Goal: Task Accomplishment & Management: Manage account settings

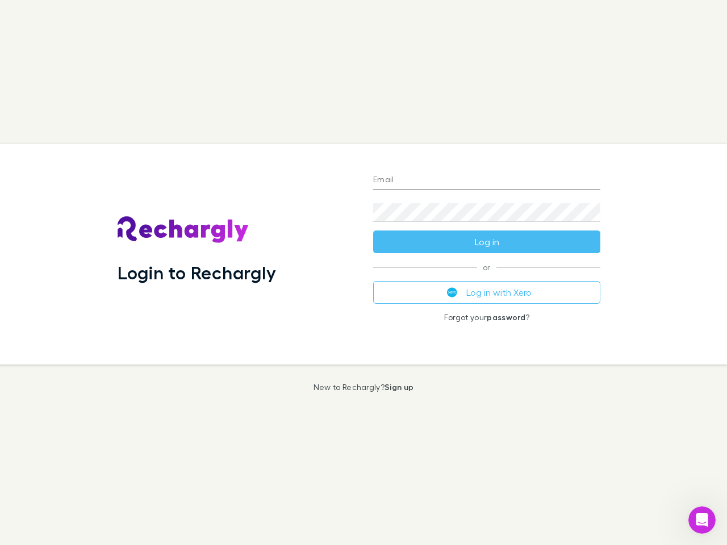
click at [363, 273] on div "Login to Rechargly" at bounding box center [236, 254] width 256 height 220
click at [487, 181] on input "Email" at bounding box center [486, 181] width 227 height 18
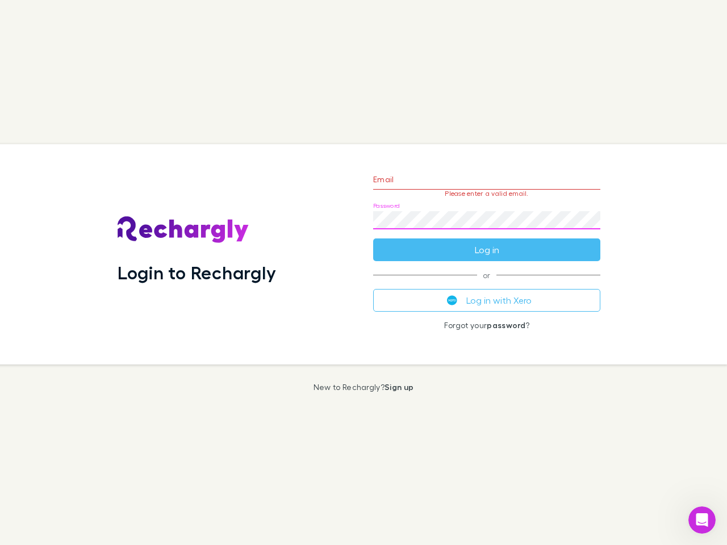
click at [487, 242] on form "Email Please enter a valid email. Password Log in" at bounding box center [486, 211] width 227 height 99
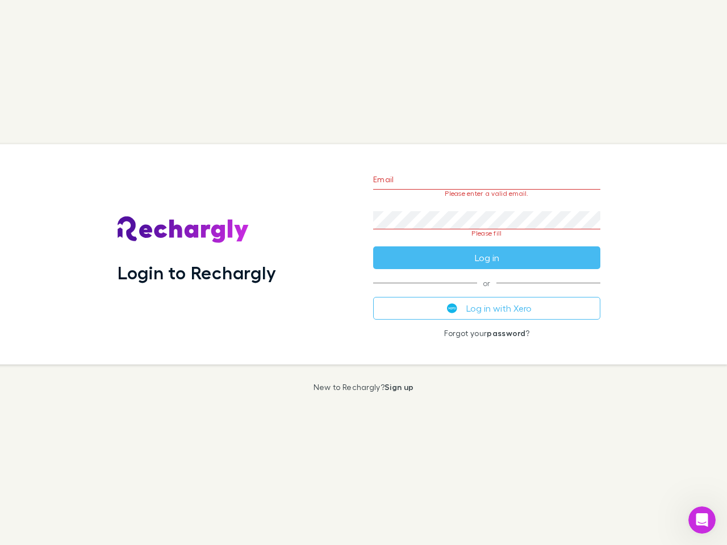
click at [487, 292] on div "Email Please enter a valid email. Password Please fill Log in or Log in with Xe…" at bounding box center [486, 254] width 245 height 220
click at [702, 520] on icon "Open Intercom Messenger" at bounding box center [702, 520] width 19 height 19
